Goal: Check status: Check status

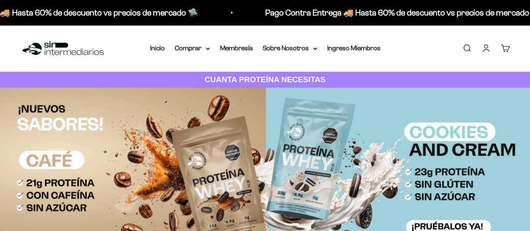
click at [488, 52] on link "Iniciar sesión" at bounding box center [486, 48] width 9 height 9
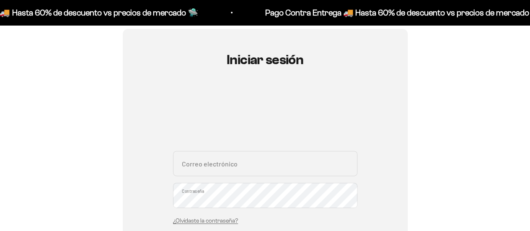
scroll to position [126, 0]
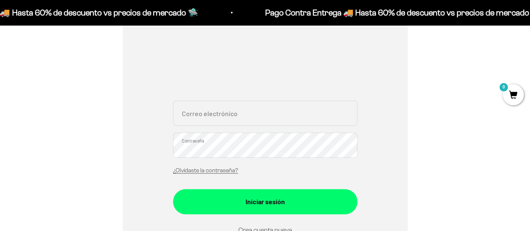
click at [247, 108] on input "Correo electrónico" at bounding box center [265, 113] width 185 height 25
type input "M"
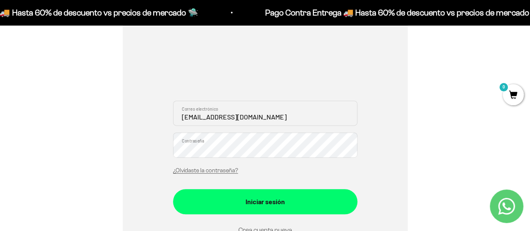
type input "[EMAIL_ADDRESS][DOMAIN_NAME]"
click at [173, 189] on button "Iniciar sesión" at bounding box center [265, 201] width 185 height 25
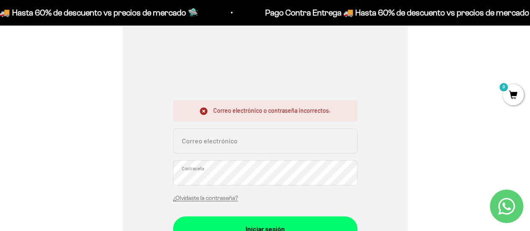
scroll to position [168, 0]
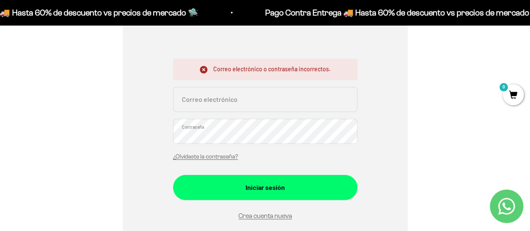
click at [226, 98] on input "Correo electrónico" at bounding box center [265, 99] width 185 height 25
type input "[EMAIL_ADDRESS][DOMAIN_NAME]"
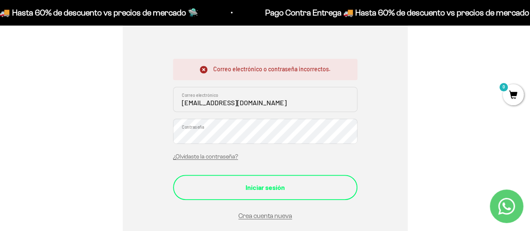
click at [277, 192] on button "Iniciar sesión" at bounding box center [265, 187] width 185 height 25
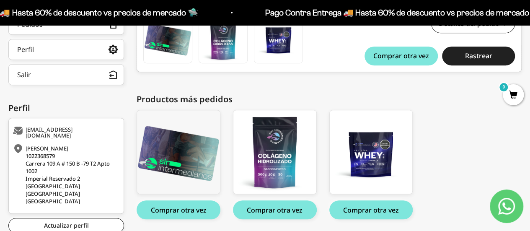
scroll to position [168, 0]
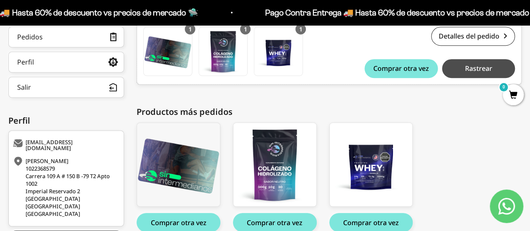
click at [478, 72] on span "Rastrear" at bounding box center [478, 68] width 27 height 7
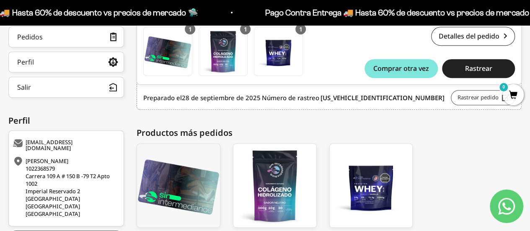
click at [459, 99] on link "Rastrear pedido" at bounding box center [483, 97] width 64 height 15
